Goal: Information Seeking & Learning: Learn about a topic

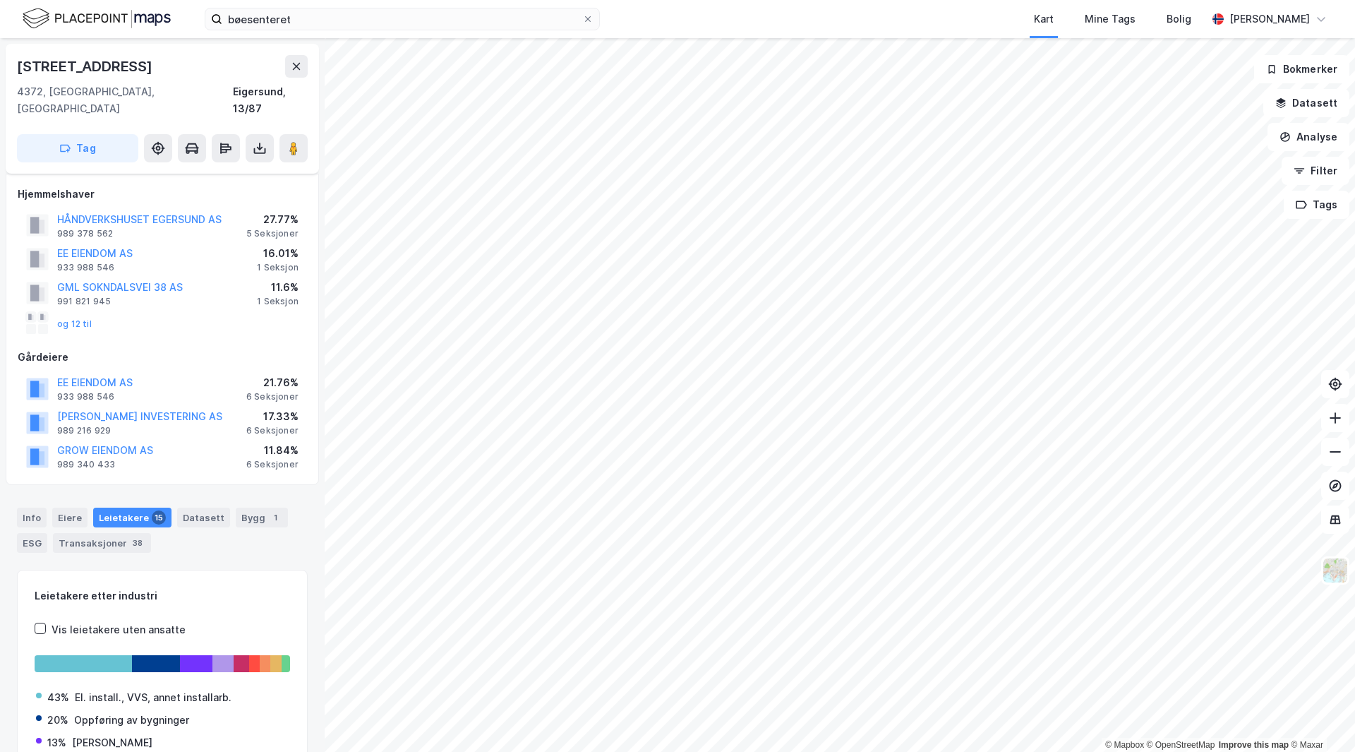
scroll to position [73, 0]
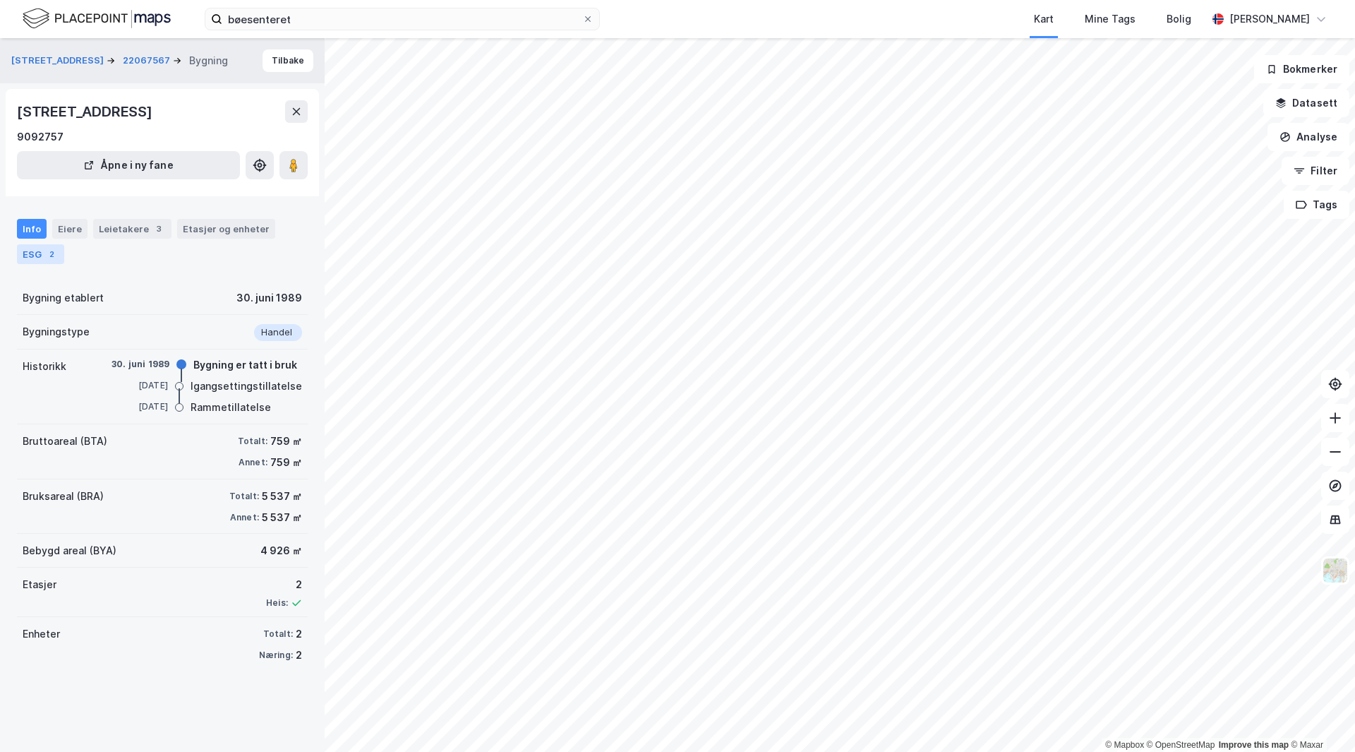
click at [23, 256] on div "ESG 2" at bounding box center [40, 254] width 47 height 20
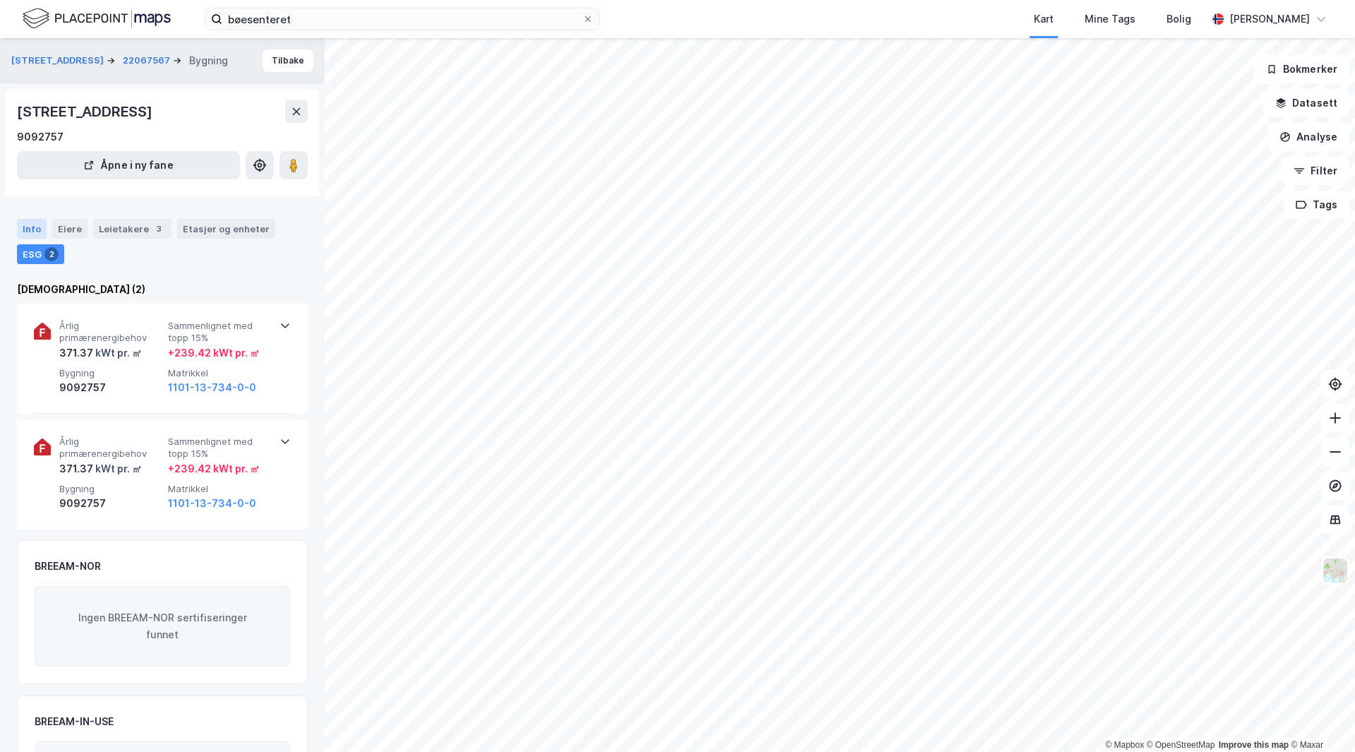
click at [40, 223] on div "Info" at bounding box center [32, 229] width 30 height 20
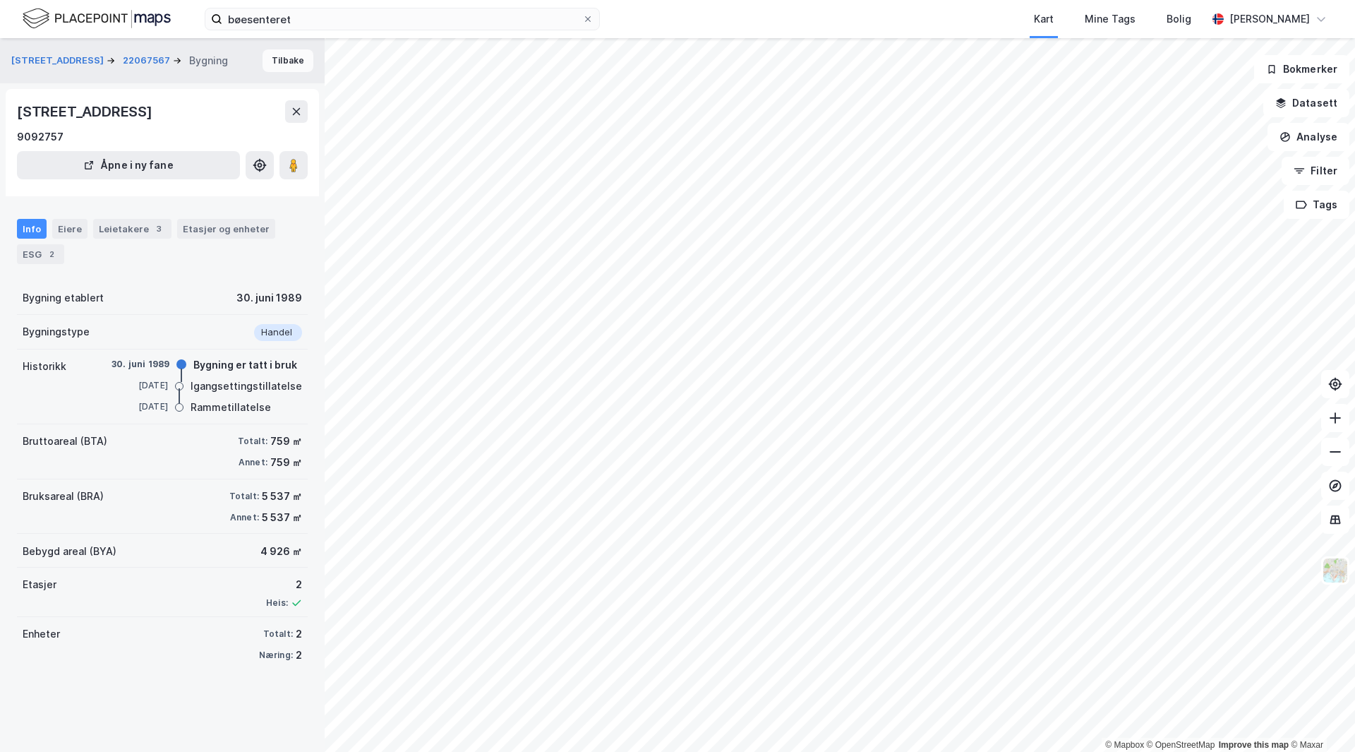
drag, startPoint x: 287, startPoint y: 67, endPoint x: 267, endPoint y: 348, distance: 281.6
click at [287, 66] on button "Tilbake" at bounding box center [288, 60] width 51 height 23
click at [299, 112] on icon at bounding box center [296, 111] width 11 height 11
